Goal: Task Accomplishment & Management: Complete application form

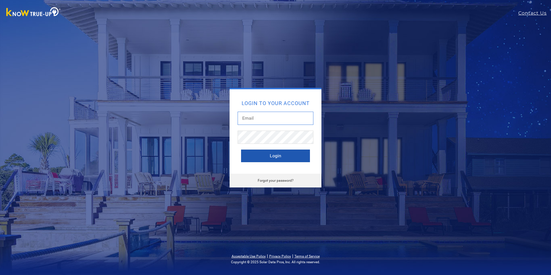
type input "[PERSON_NAME][EMAIL_ADDRESS][PERSON_NAME][DOMAIN_NAME]"
click at [273, 158] on button "Login" at bounding box center [275, 156] width 69 height 13
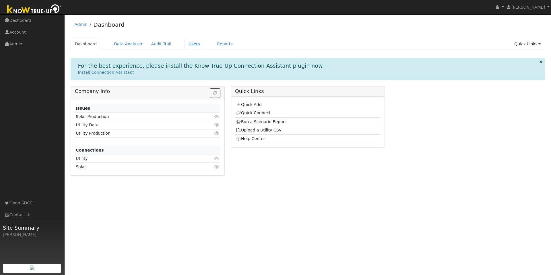
click at [186, 45] on link "Users" at bounding box center [194, 44] width 20 height 11
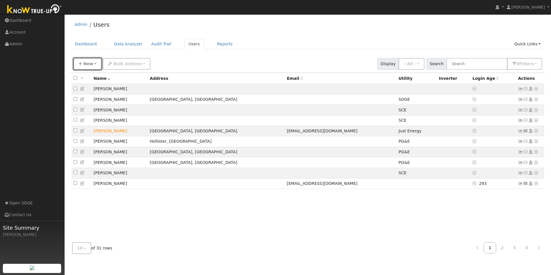
click at [88, 64] on span "New" at bounding box center [88, 63] width 10 height 5
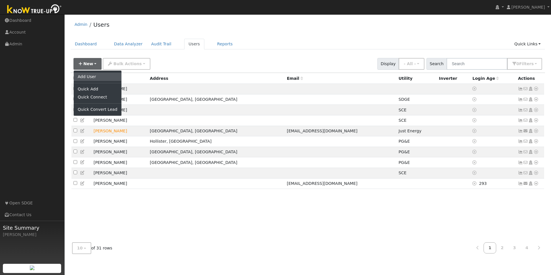
click at [90, 75] on link "Add User" at bounding box center [98, 77] width 48 height 8
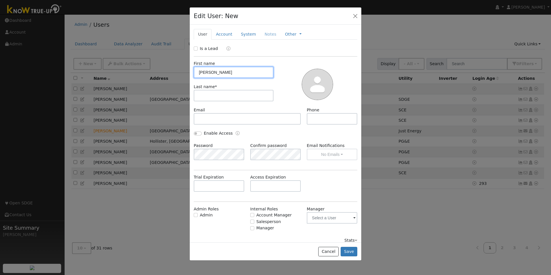
type input "David"
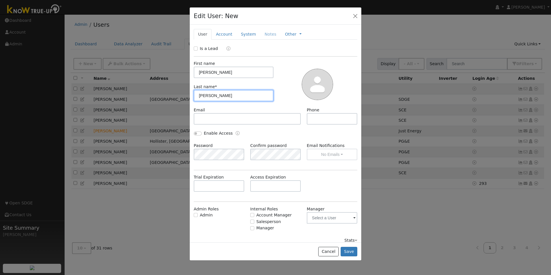
type input "Hickey"
click at [351, 251] on button "Save" at bounding box center [349, 252] width 17 height 10
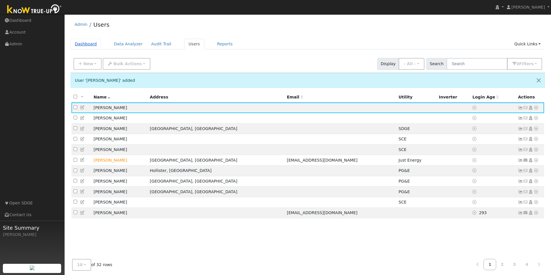
click at [87, 42] on link "Dashboard" at bounding box center [86, 44] width 31 height 11
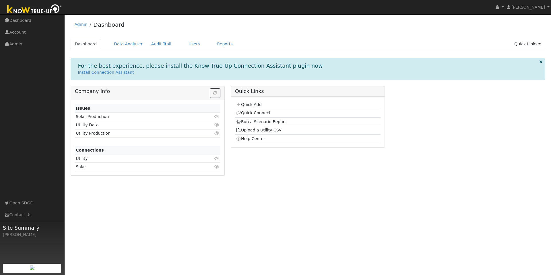
click at [253, 130] on link "Upload a Utility CSV" at bounding box center [259, 130] width 46 height 5
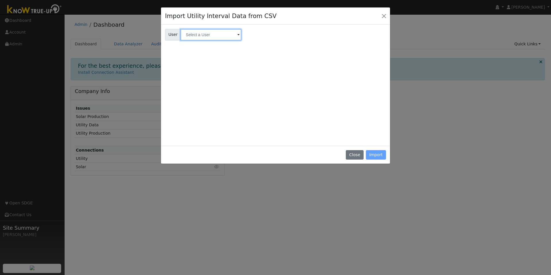
click at [221, 33] on input "text" at bounding box center [211, 34] width 61 height 11
click at [229, 35] on img at bounding box center [234, 34] width 14 height 11
click at [222, 36] on input "text" at bounding box center [211, 34] width 61 height 11
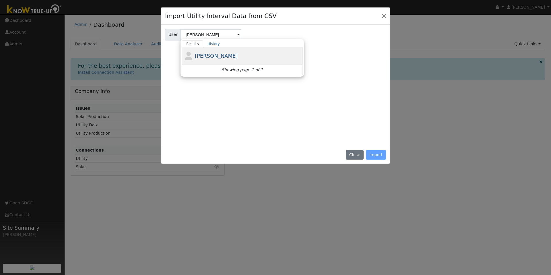
click at [224, 60] on div "[PERSON_NAME]" at bounding box center [242, 56] width 121 height 18
type input "[PERSON_NAME]"
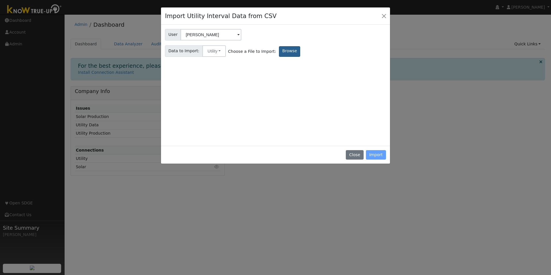
click at [283, 52] on label "Browse" at bounding box center [289, 51] width 21 height 11
click at [0, 0] on input "Browse" at bounding box center [0, 0] width 0 height 0
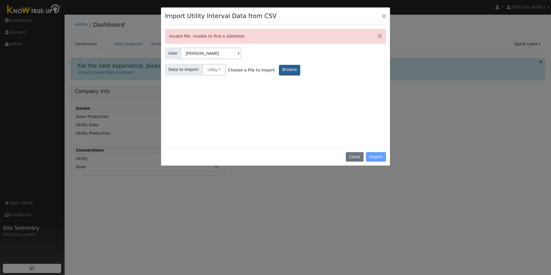
click at [280, 72] on label "Browse" at bounding box center [289, 70] width 21 height 11
click at [0, 0] on input "Browse" at bounding box center [0, 0] width 0 height 0
